Goal: Navigation & Orientation: Find specific page/section

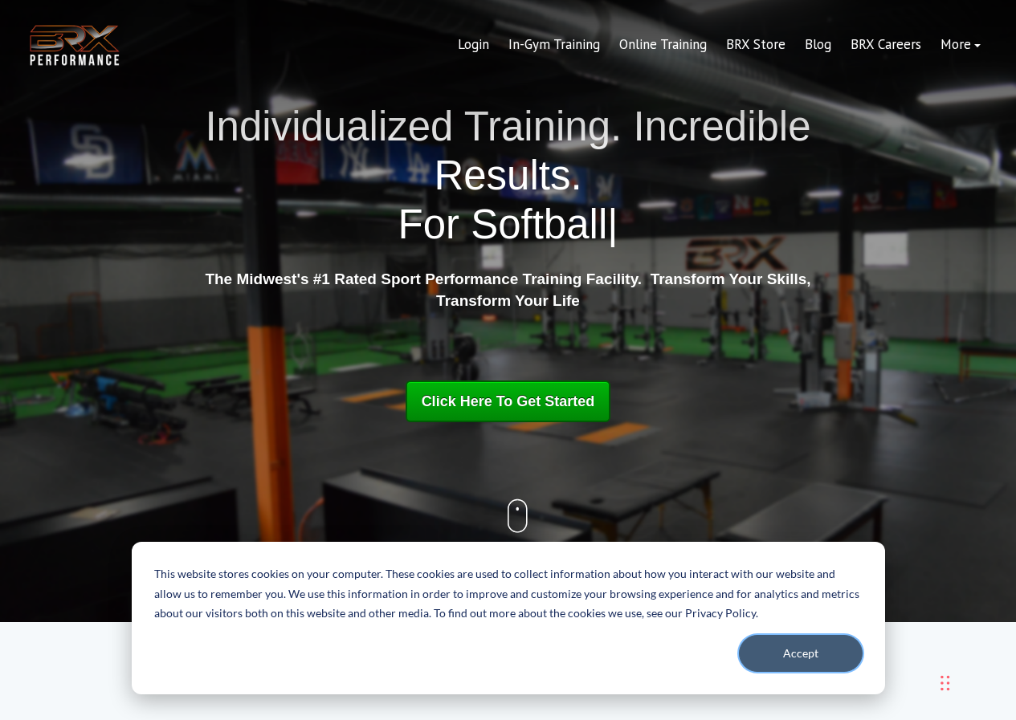
click at [785, 652] on button "Accept" at bounding box center [801, 653] width 124 height 37
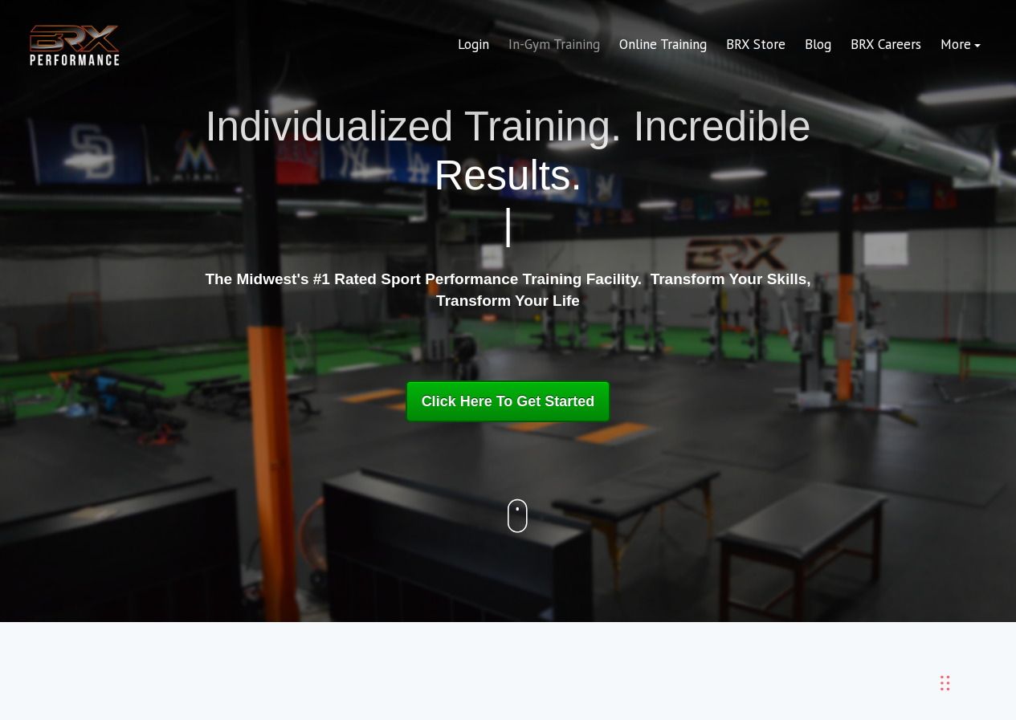
click at [517, 43] on link "In-Gym Training" at bounding box center [554, 45] width 111 height 39
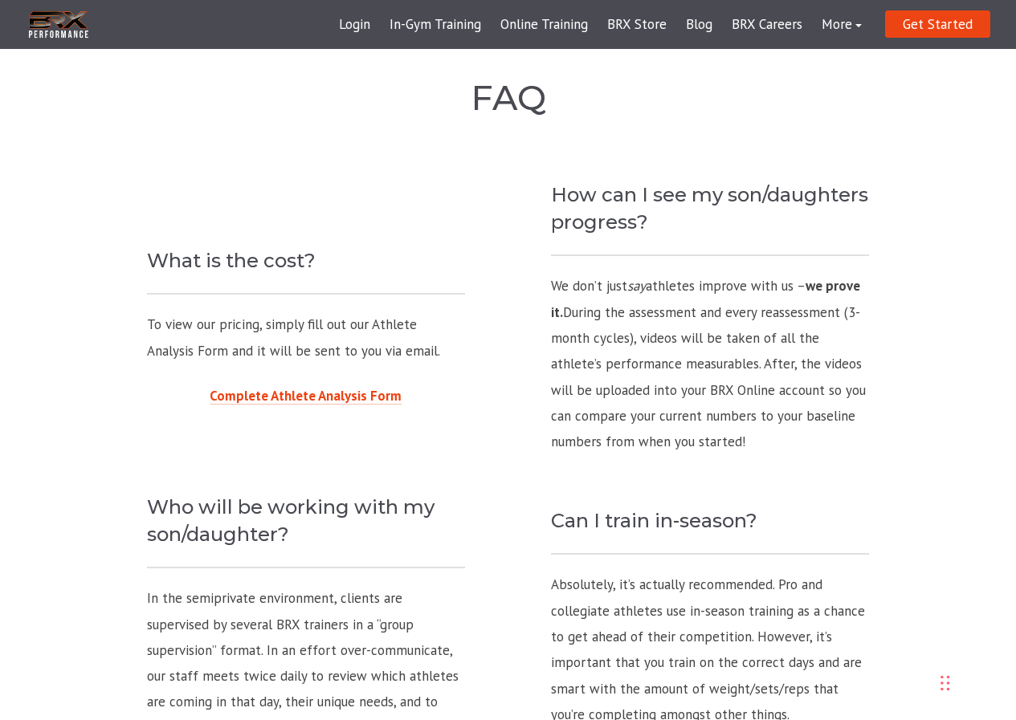
scroll to position [1365, 0]
